Goal: Task Accomplishment & Management: Use online tool/utility

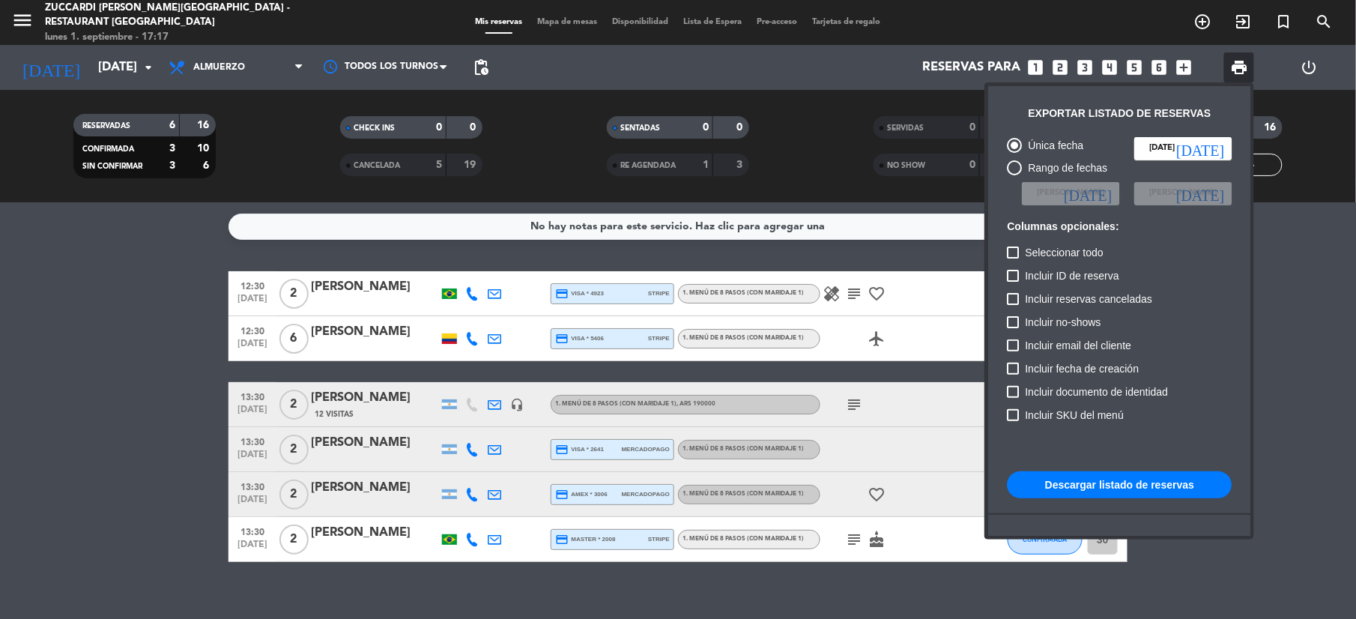
click at [549, 22] on div at bounding box center [678, 309] width 1356 height 619
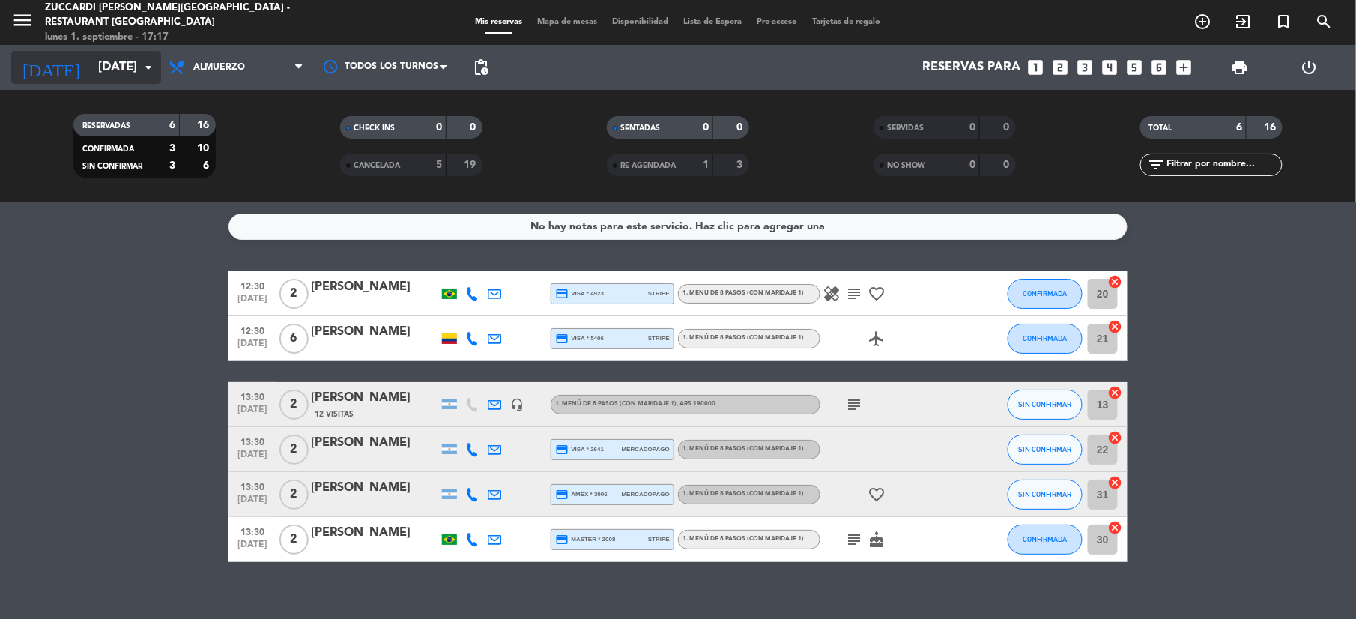
click at [138, 67] on input "[DATE]" at bounding box center [171, 67] width 161 height 29
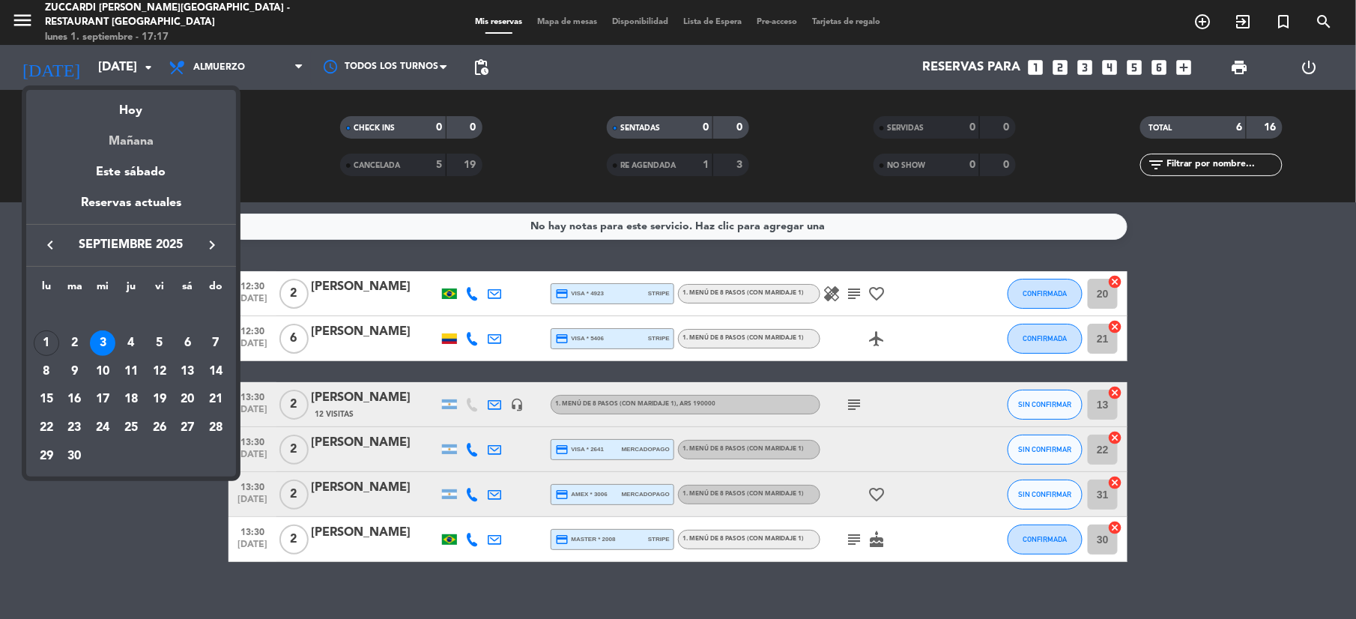
click at [145, 121] on div "Mañana" at bounding box center [131, 136] width 210 height 31
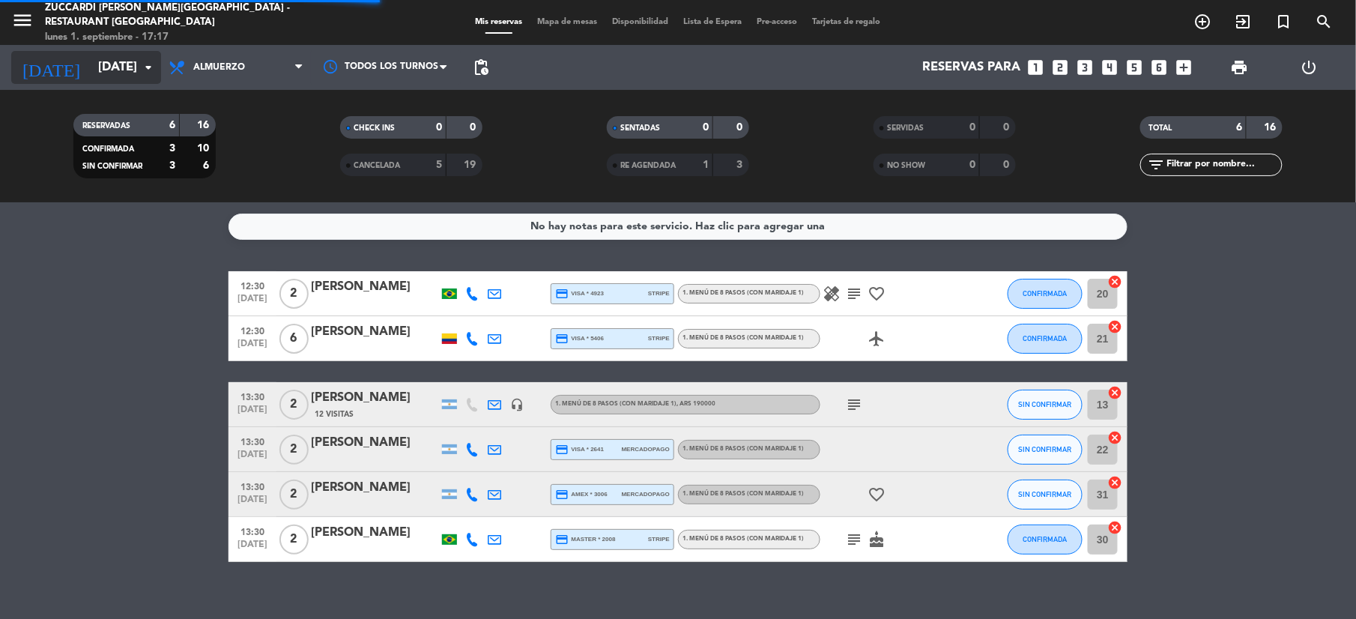
click at [150, 70] on icon "arrow_drop_down" at bounding box center [148, 67] width 18 height 18
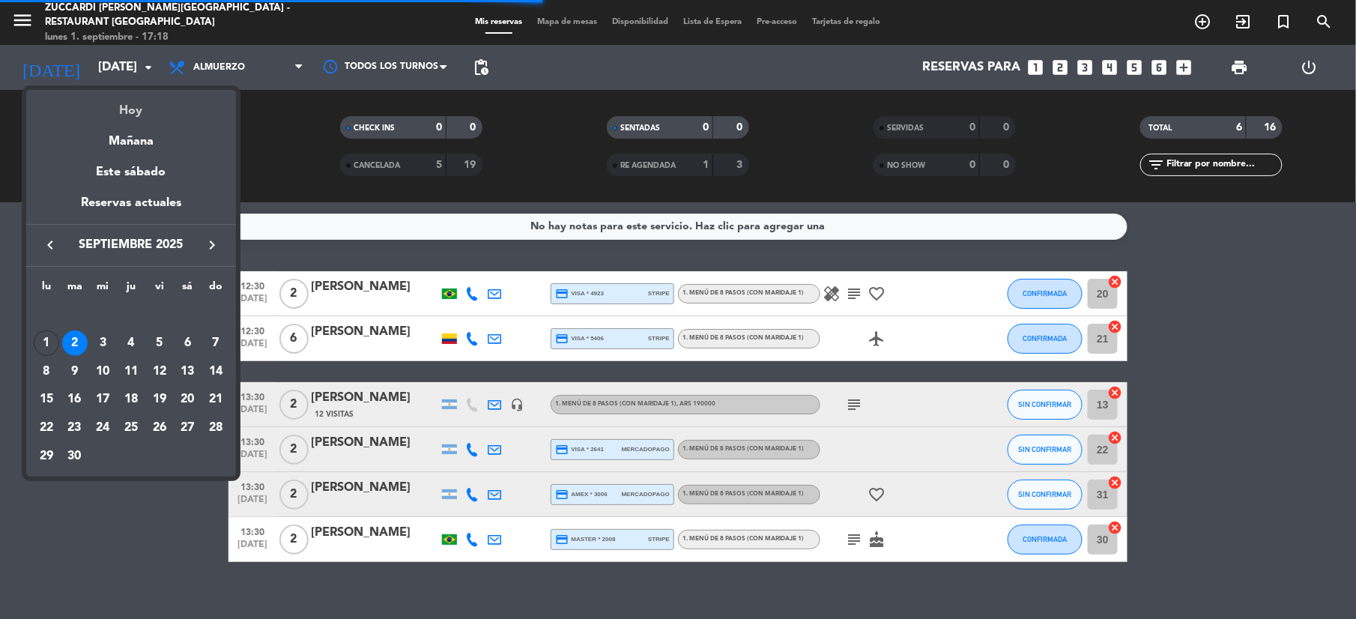
click at [121, 99] on div "Hoy" at bounding box center [131, 105] width 210 height 31
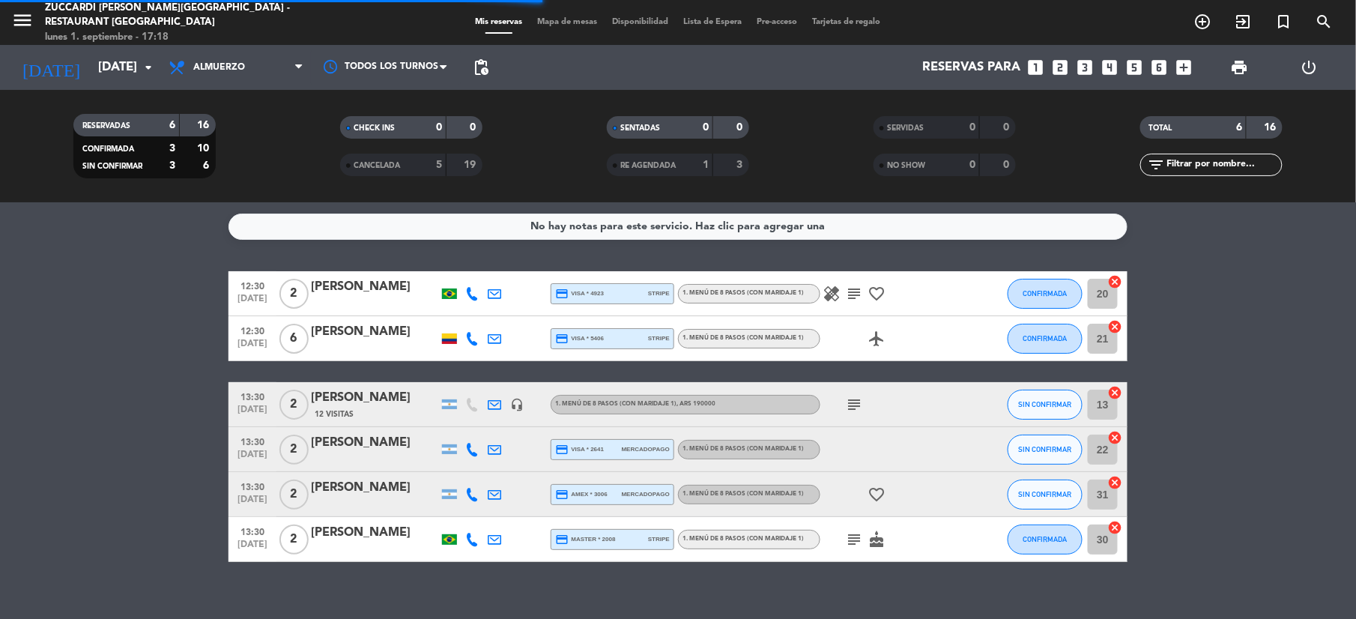
type input "[DATE]"
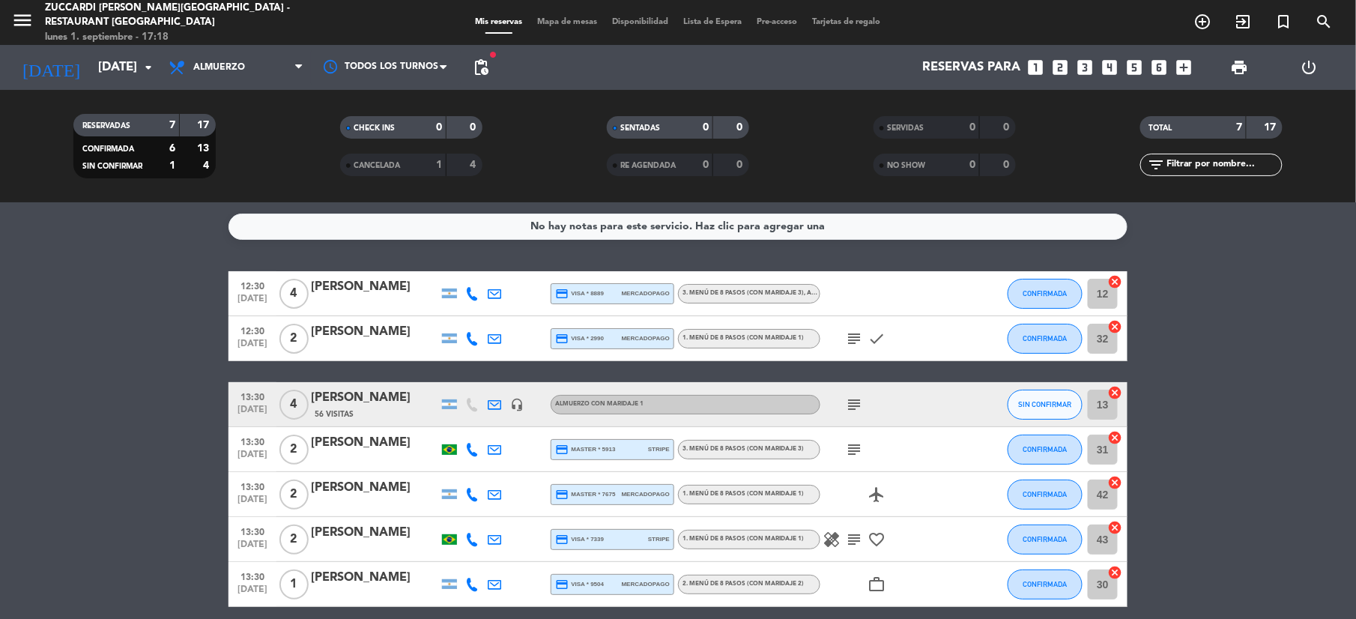
click at [568, 13] on div "menu Zuccardi [PERSON_NAME][GEOGRAPHIC_DATA] - Restaurant [GEOGRAPHIC_DATA] [DA…" at bounding box center [678, 22] width 1356 height 45
click at [566, 18] on span "Mapa de mesas" at bounding box center [567, 22] width 75 height 8
click at [561, 19] on span "Mapa de mesas" at bounding box center [567, 22] width 75 height 8
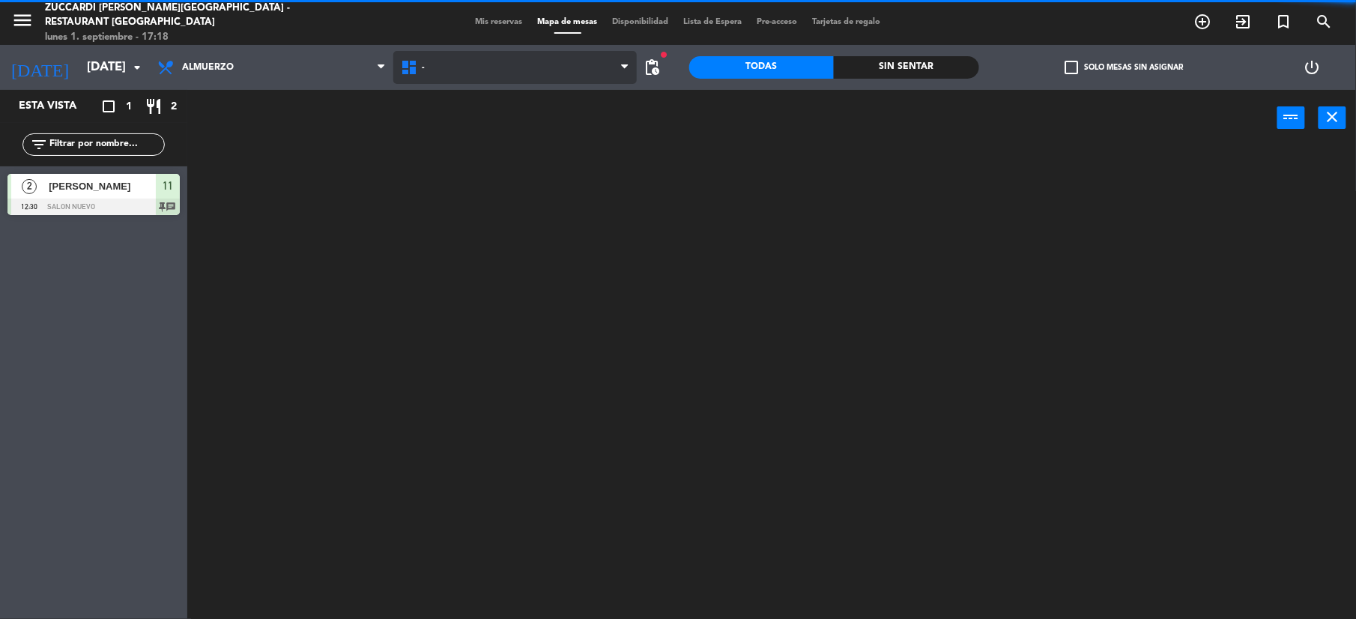
click at [466, 72] on span "-" at bounding box center [514, 67] width 243 height 33
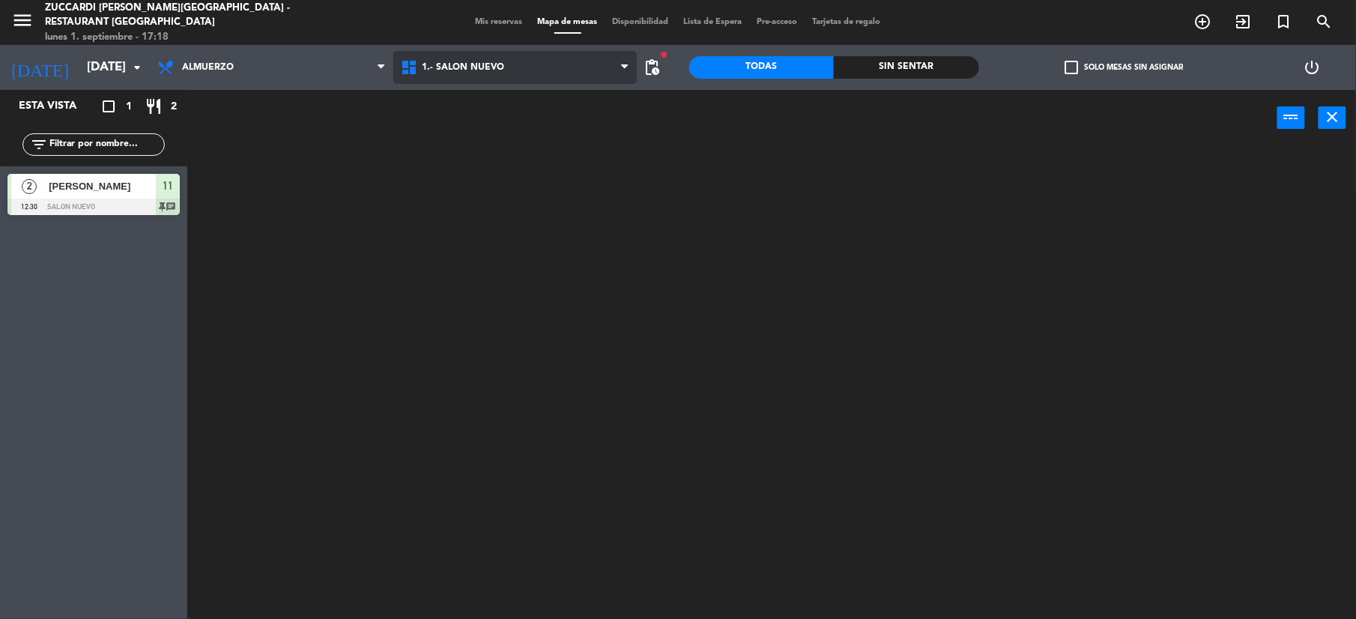
click at [448, 127] on ng-component "menu Zuccardi [PERSON_NAME][GEOGRAPHIC_DATA] - Restaurant [GEOGRAPHIC_DATA] [DA…" at bounding box center [678, 311] width 1356 height 622
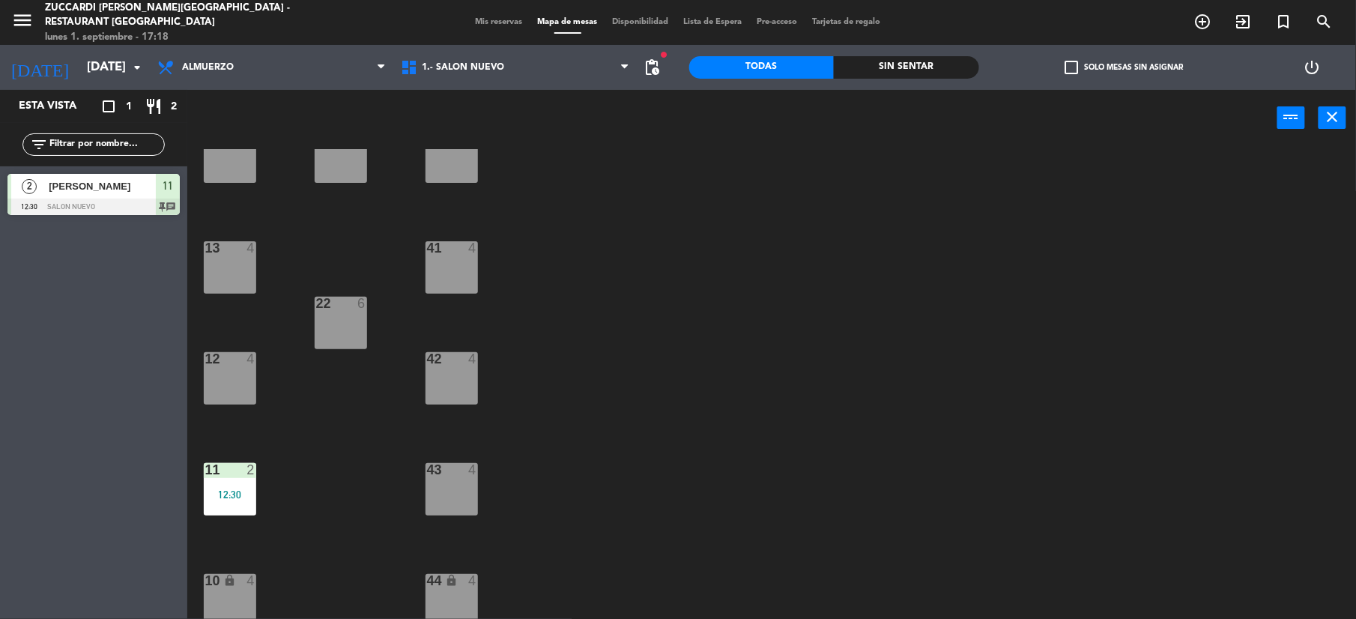
scroll to position [160, 0]
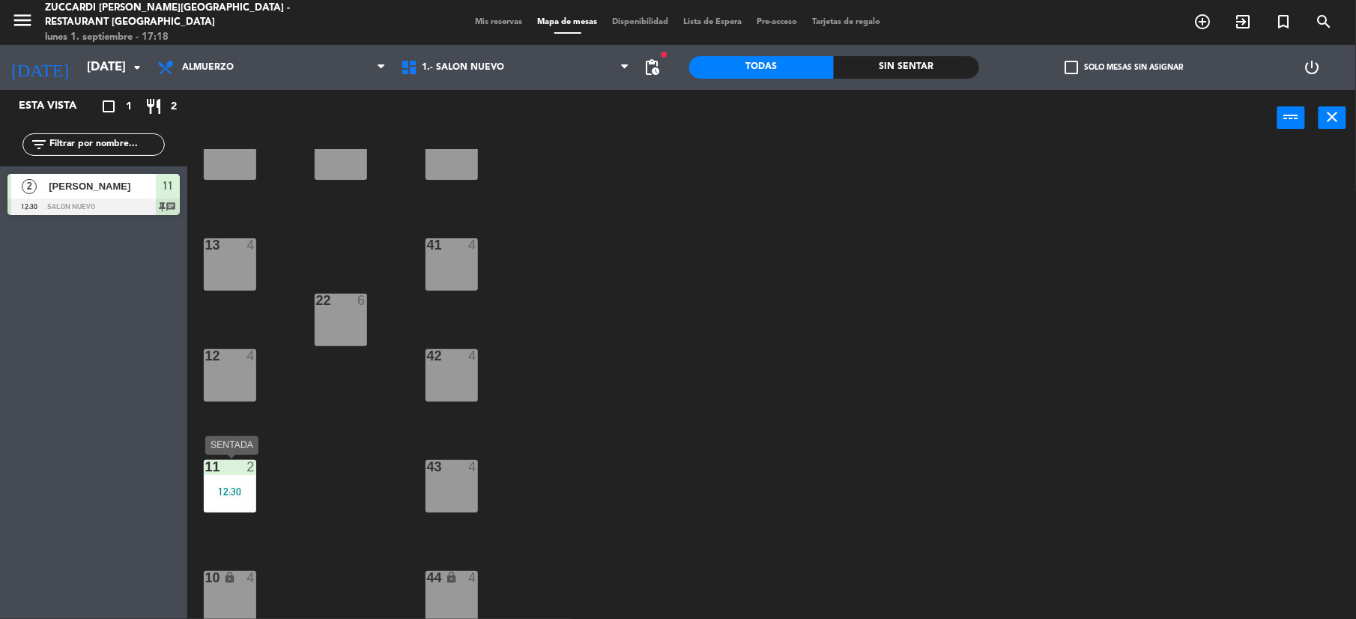
click at [237, 501] on div "11 2 12:30" at bounding box center [230, 486] width 52 height 52
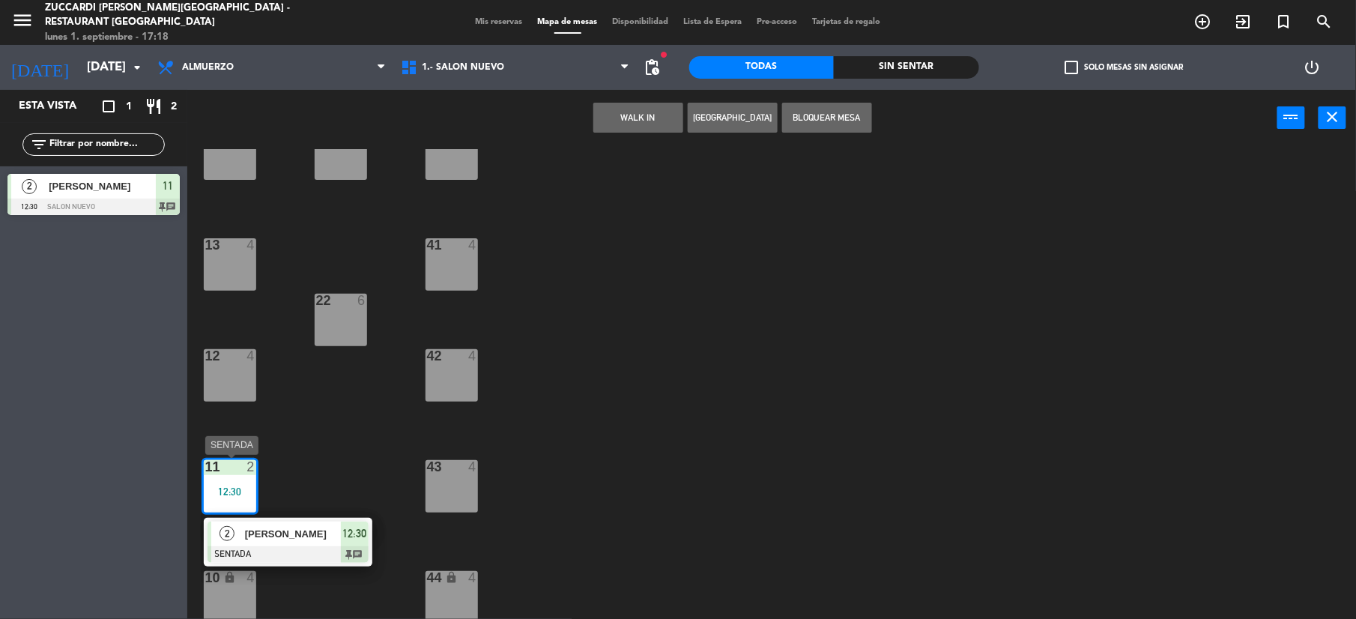
click at [324, 549] on div at bounding box center [287, 554] width 161 height 16
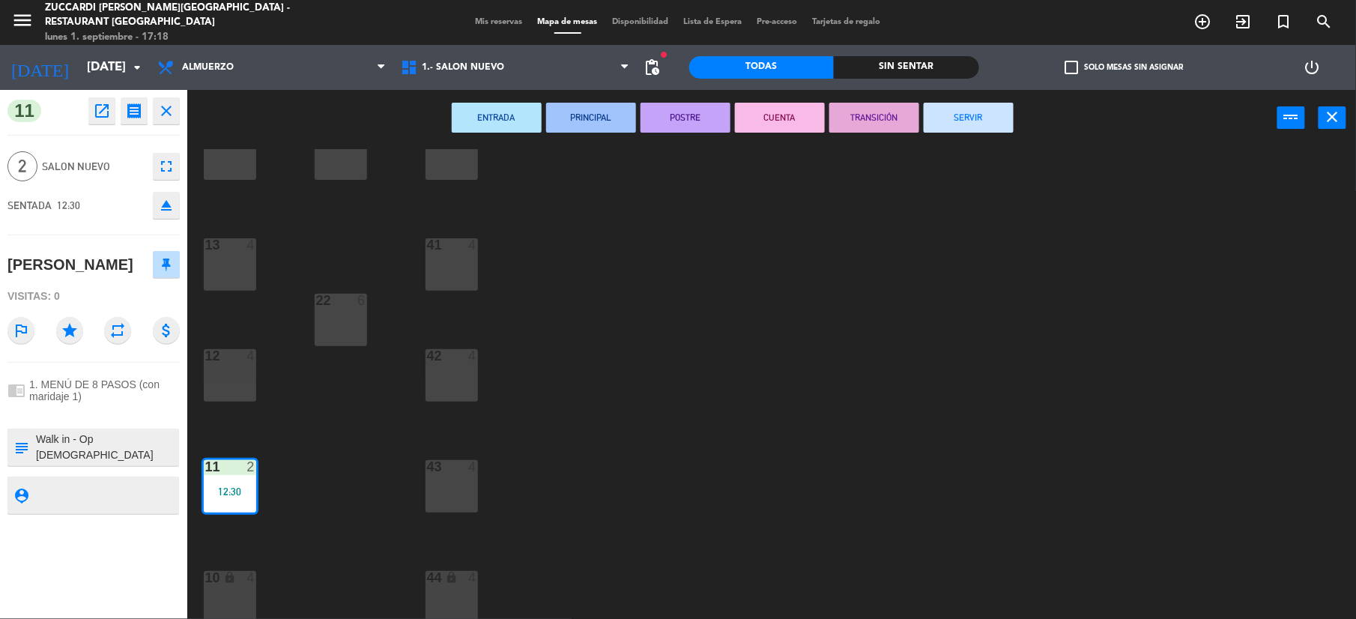
click at [989, 109] on button "SERVIR" at bounding box center [969, 118] width 90 height 30
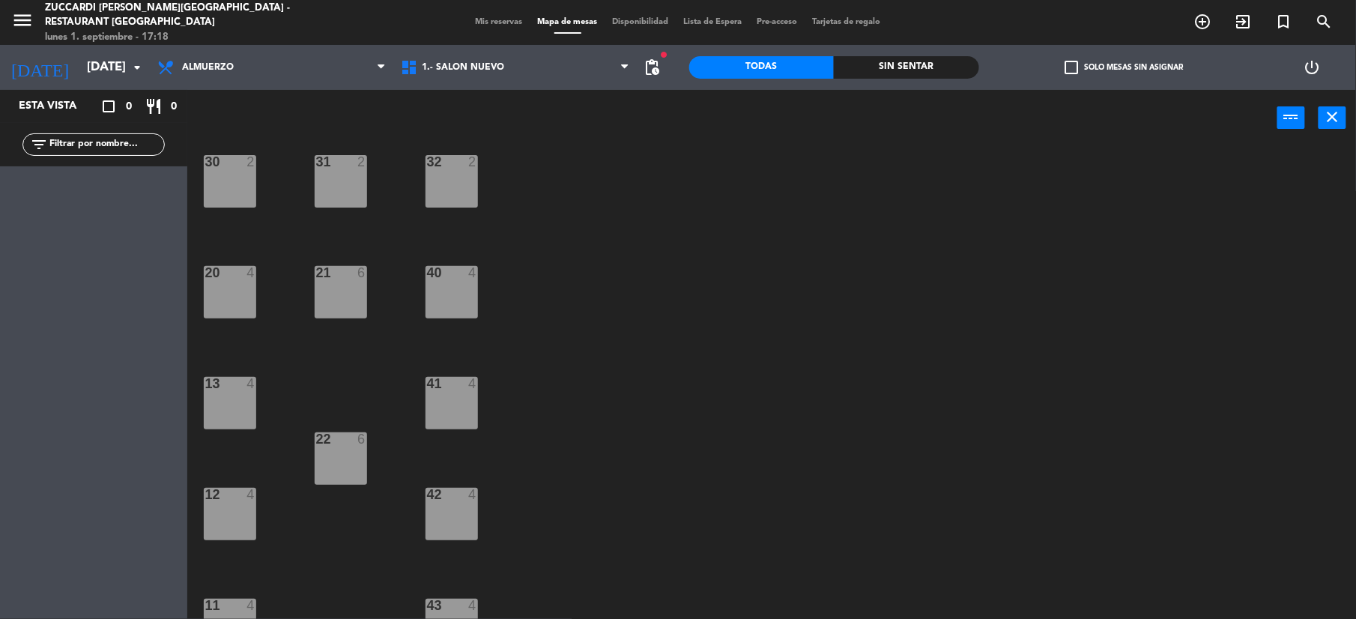
scroll to position [0, 0]
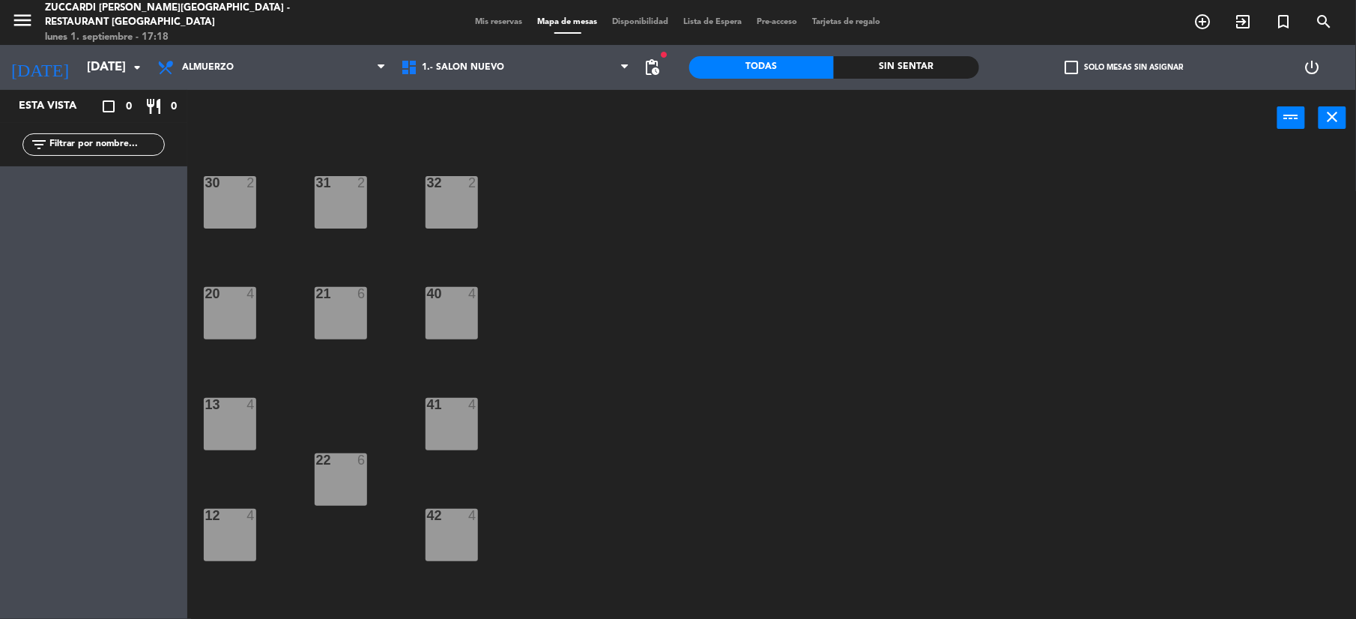
click at [481, 28] on div "Mis reservas Mapa de mesas Disponibilidad Lista de Espera Pre-acceso Tarjetas d…" at bounding box center [678, 22] width 420 height 13
click at [488, 28] on div "Mis reservas Mapa de mesas Disponibilidad Lista de Espera Pre-acceso Tarjetas d…" at bounding box center [678, 22] width 420 height 13
click at [490, 28] on div "Mis reservas Mapa de mesas Disponibilidad Lista de Espera Pre-acceso Tarjetas d…" at bounding box center [678, 22] width 420 height 13
click at [492, 25] on span "Mis reservas" at bounding box center [499, 22] width 62 height 8
